Goal: Task Accomplishment & Management: Use online tool/utility

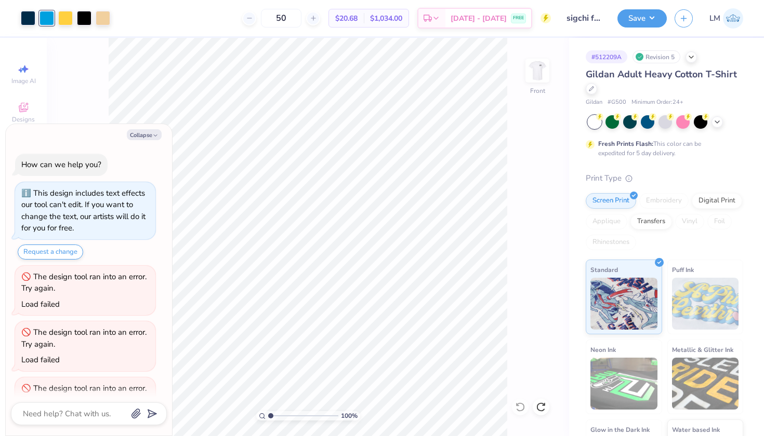
scroll to position [89, 0]
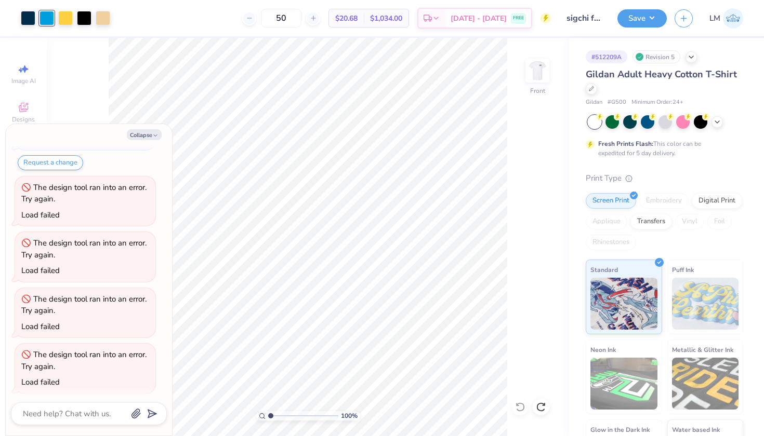
type textarea "x"
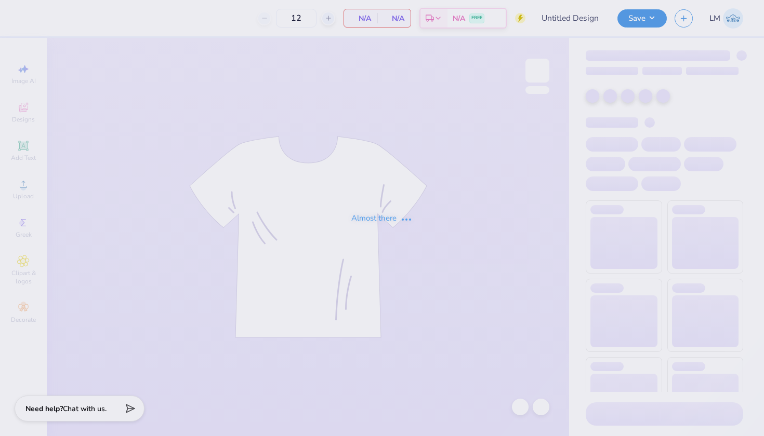
type input "sigchi fall 2025"
type input "50"
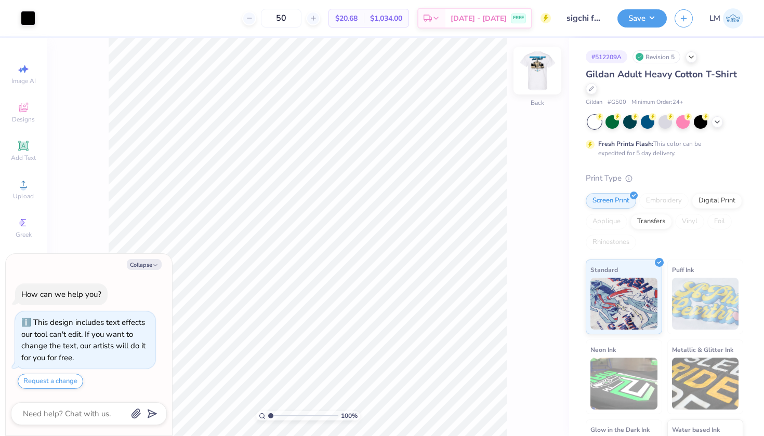
click at [539, 72] on img at bounding box center [537, 71] width 42 height 42
click at [152, 269] on button "Collapse" at bounding box center [144, 264] width 35 height 11
type textarea "x"
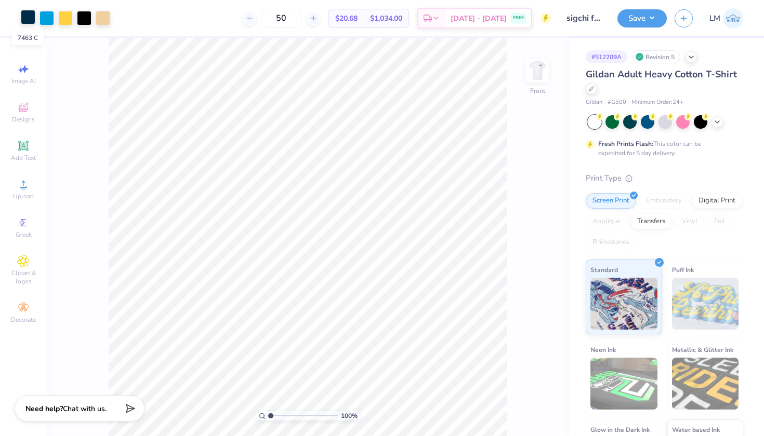
click at [25, 16] on div at bounding box center [28, 17] width 15 height 15
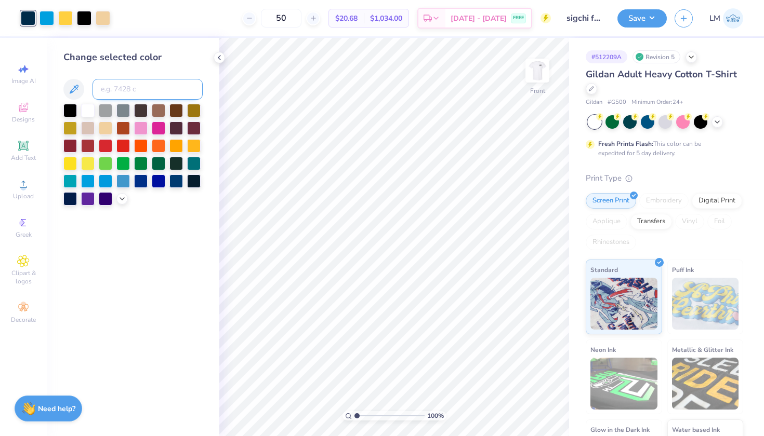
click at [142, 92] on input at bounding box center [147, 89] width 110 height 21
type input "299"
click at [220, 55] on icon at bounding box center [219, 58] width 8 height 8
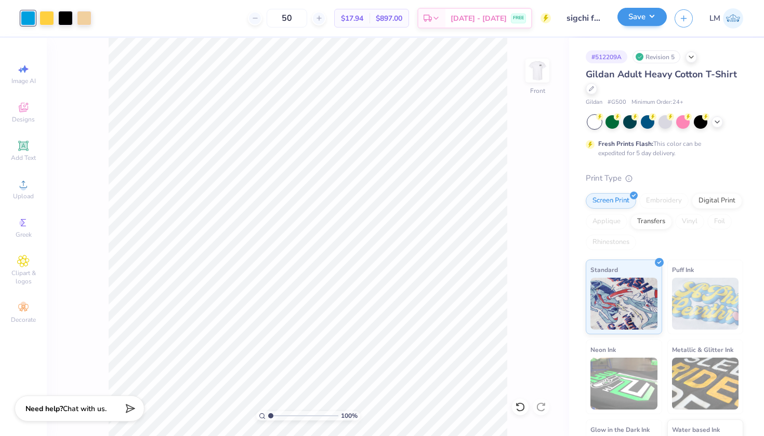
click at [653, 19] on button "Save" at bounding box center [641, 17] width 49 height 18
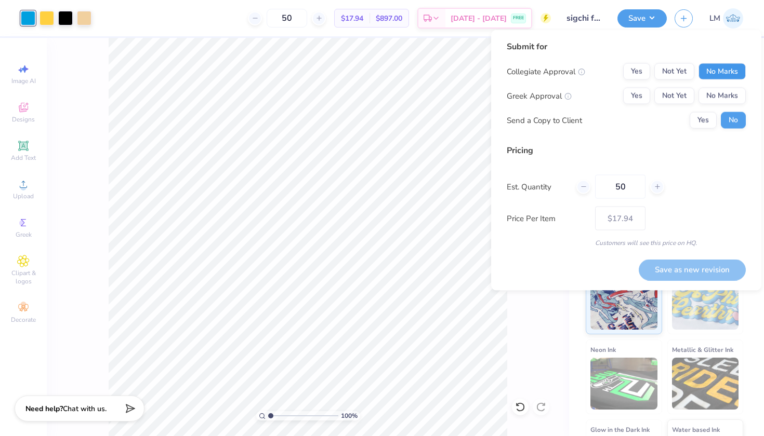
click at [717, 72] on button "No Marks" at bounding box center [721, 71] width 47 height 17
click at [669, 92] on button "Not Yet" at bounding box center [674, 96] width 40 height 17
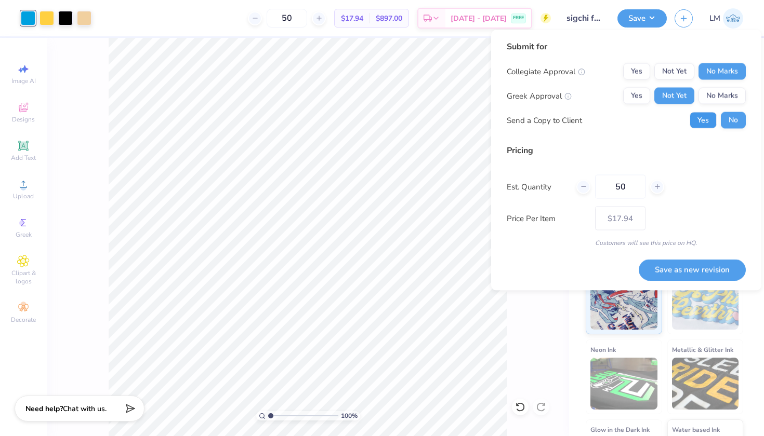
click at [709, 119] on button "Yes" at bounding box center [702, 120] width 27 height 17
click at [682, 270] on button "Save as new revision" at bounding box center [692, 269] width 107 height 21
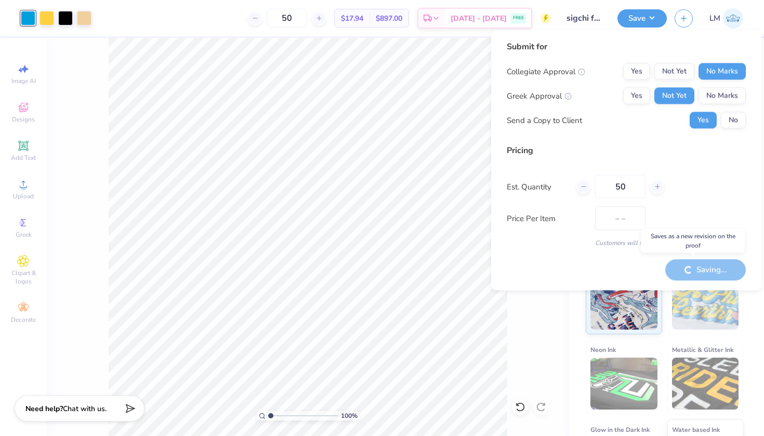
type input "$17.94"
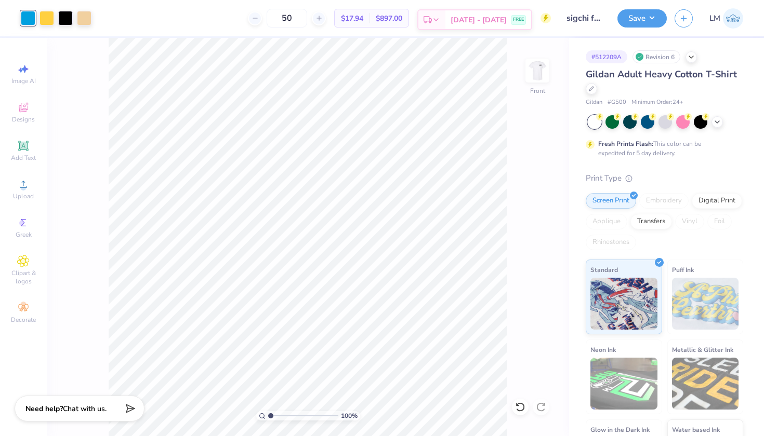
click at [445, 17] on div "Est. Delivery" at bounding box center [431, 19] width 27 height 19
